Goal: Task Accomplishment & Management: Complete application form

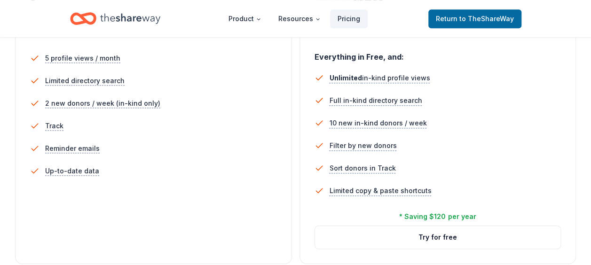
scroll to position [277, 0]
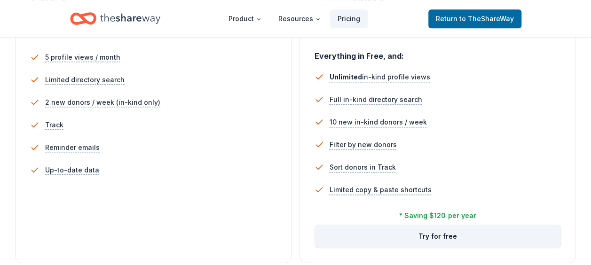
click at [432, 231] on button "Try for free" at bounding box center [438, 236] width 246 height 23
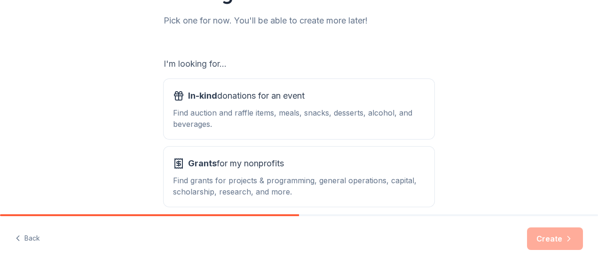
scroll to position [117, 0]
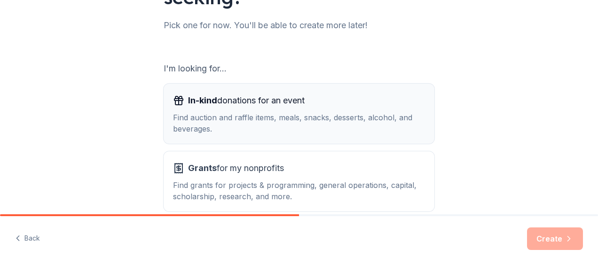
click at [228, 105] on span "In-kind donations for an event" at bounding box center [246, 100] width 117 height 15
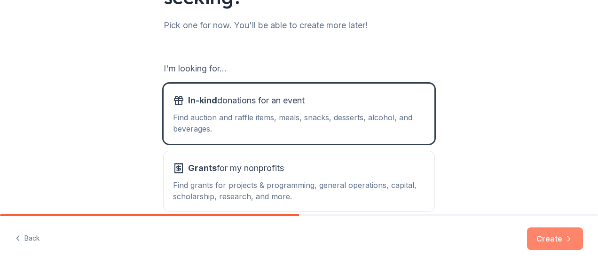
click at [564, 242] on button "Create" at bounding box center [555, 239] width 56 height 23
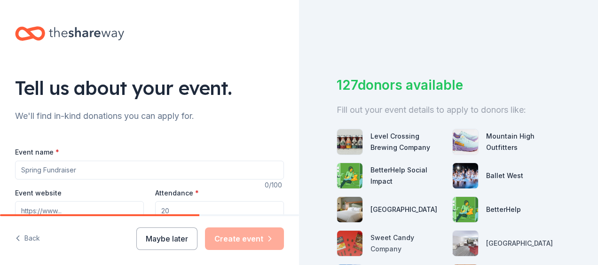
click at [61, 170] on input "Event name *" at bounding box center [149, 170] width 269 height 19
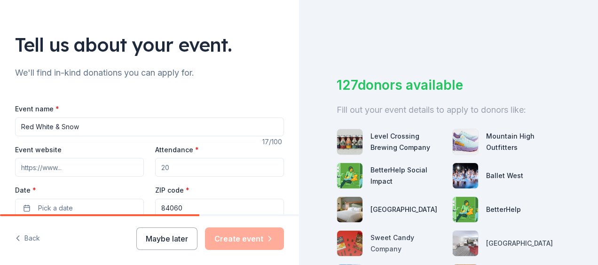
scroll to position [44, 0]
type input "Red White & Snow"
click at [81, 166] on input "Event website" at bounding box center [79, 167] width 129 height 19
type input "www.redwhiteandsnow.org"
type input "500"
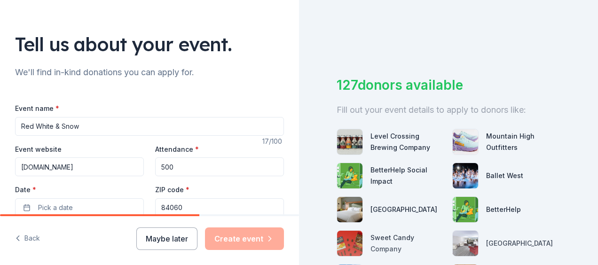
type input "1000 Ability Way, Park City, UT, 84060"
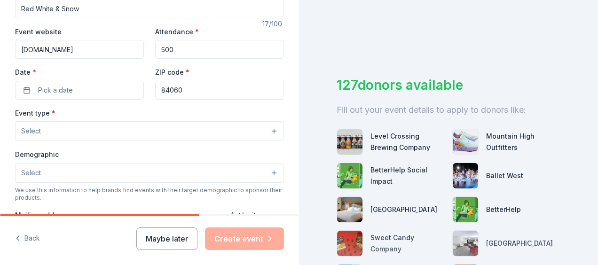
scroll to position [191, 0]
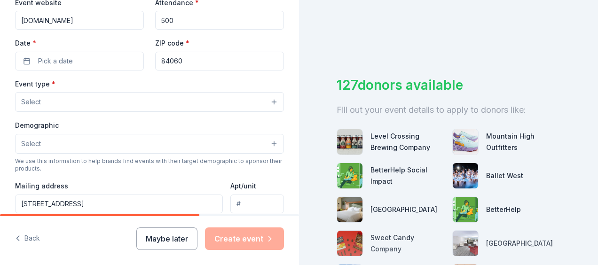
click at [80, 97] on button "Select" at bounding box center [149, 102] width 269 height 20
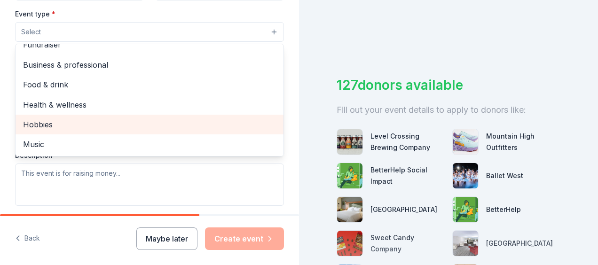
scroll to position [0, 0]
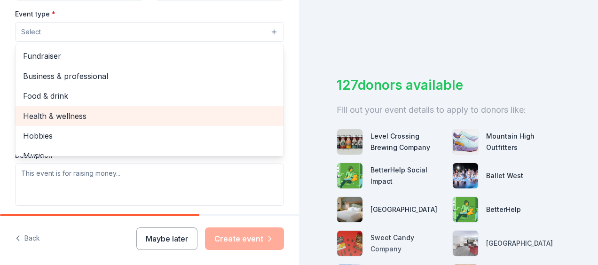
click at [76, 111] on span "Health & wellness" at bounding box center [149, 116] width 253 height 12
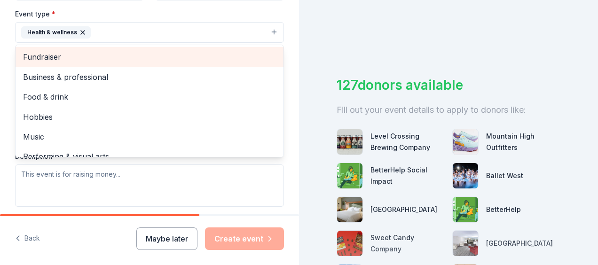
click at [88, 47] on div "Fundraiser" at bounding box center [150, 57] width 268 height 20
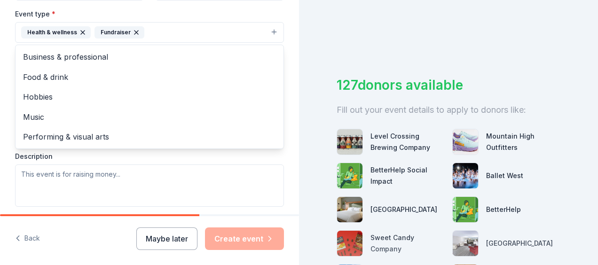
click at [240, 171] on div "Event type * Health & wellness Fundraiser Business & professional Food & drink …" at bounding box center [149, 107] width 269 height 199
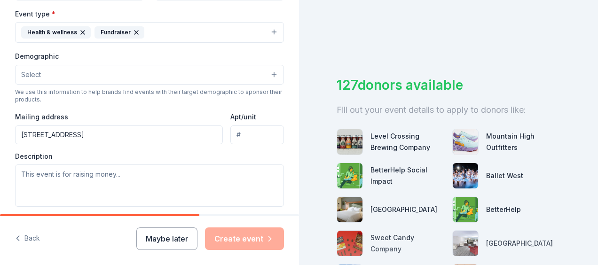
click at [80, 30] on icon "button" at bounding box center [83, 33] width 8 height 8
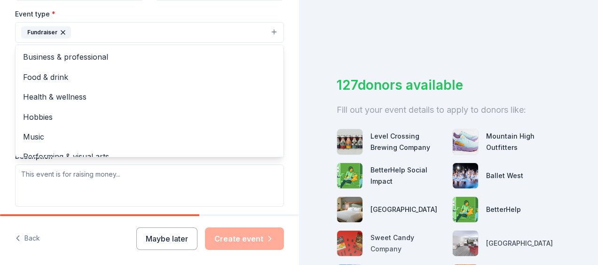
click at [142, 195] on div "Event type * Fundraiser Business & professional Food & drink Health & wellness …" at bounding box center [149, 107] width 269 height 199
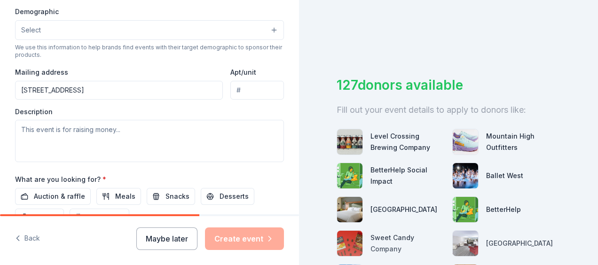
scroll to position [306, 0]
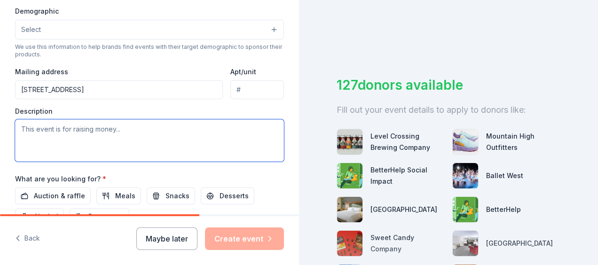
click at [127, 123] on textarea at bounding box center [149, 140] width 269 height 42
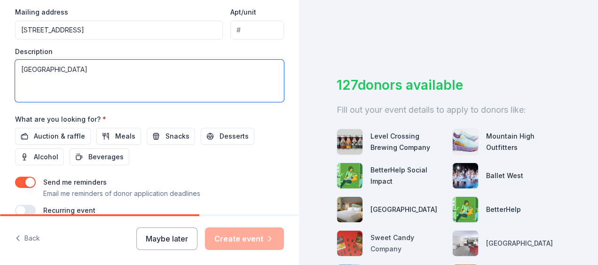
scroll to position [366, 0]
type textarea "National Ability Center"
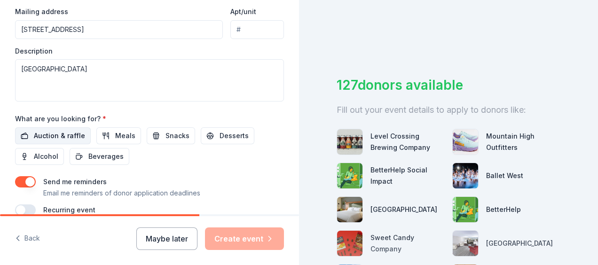
click at [55, 133] on span "Auction & raffle" at bounding box center [59, 135] width 51 height 11
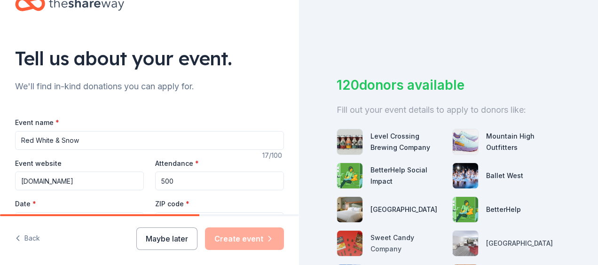
scroll to position [0, 0]
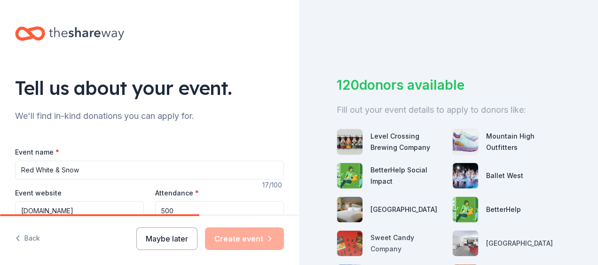
click at [240, 240] on div "Maybe later Create event" at bounding box center [210, 239] width 148 height 23
click at [179, 236] on button "Maybe later" at bounding box center [166, 239] width 61 height 23
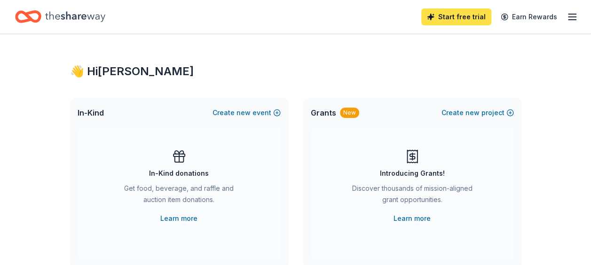
click at [464, 18] on link "Start free trial" at bounding box center [456, 16] width 70 height 17
